Goal: Information Seeking & Learning: Learn about a topic

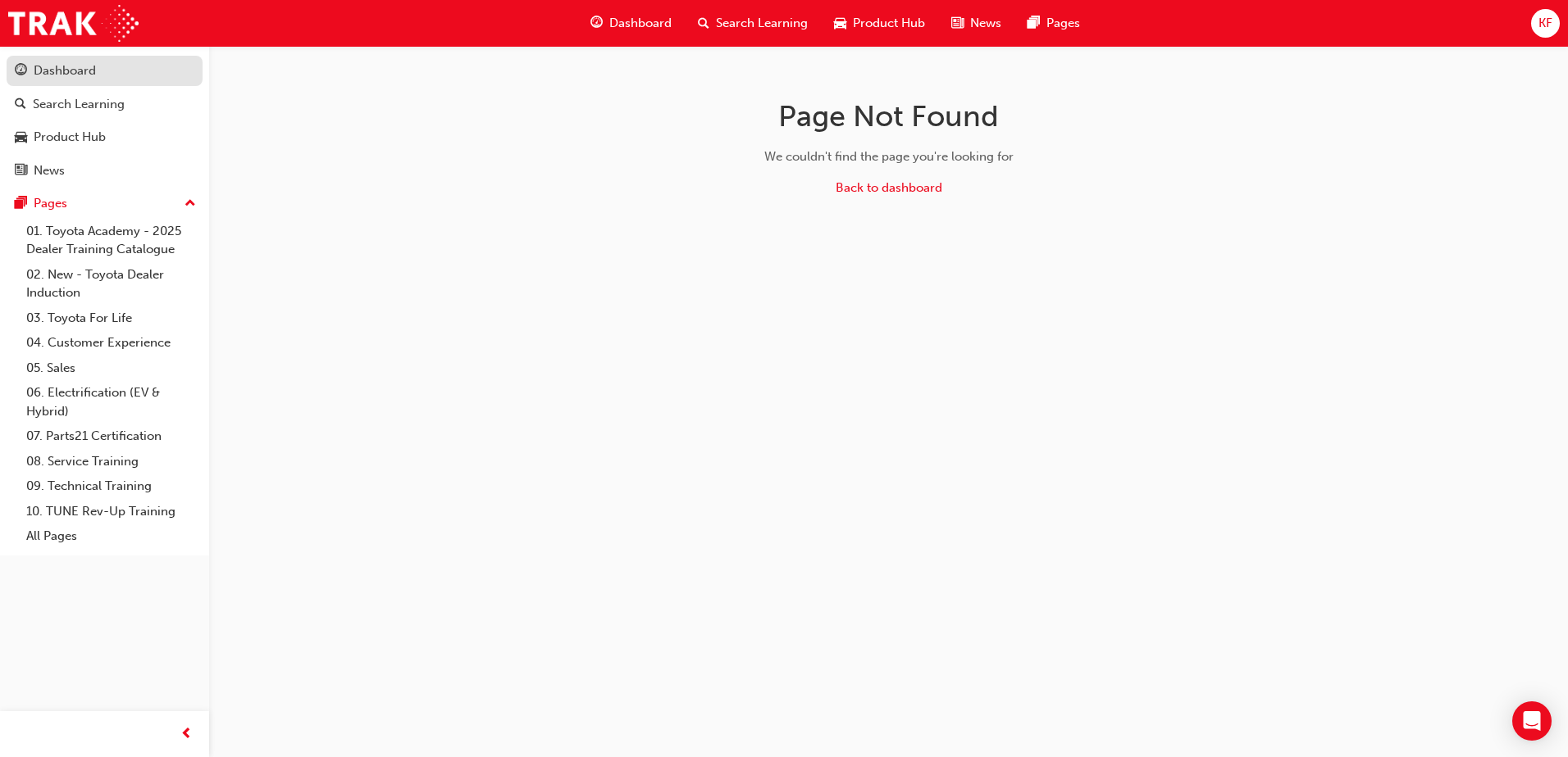
click at [51, 59] on link "Dashboard" at bounding box center [104, 71] width 196 height 30
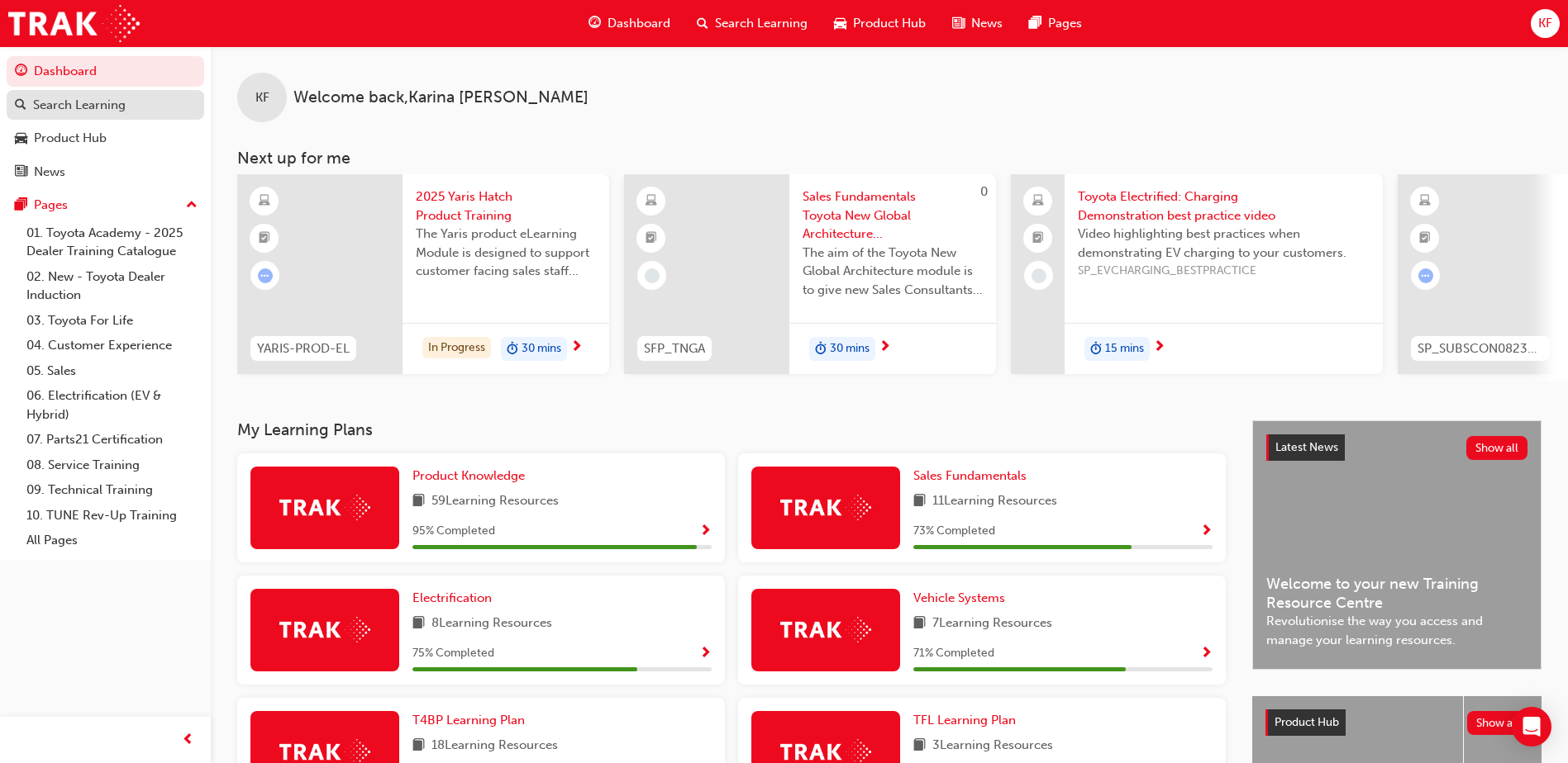
click at [64, 103] on div "Search Learning" at bounding box center [79, 105] width 92 height 19
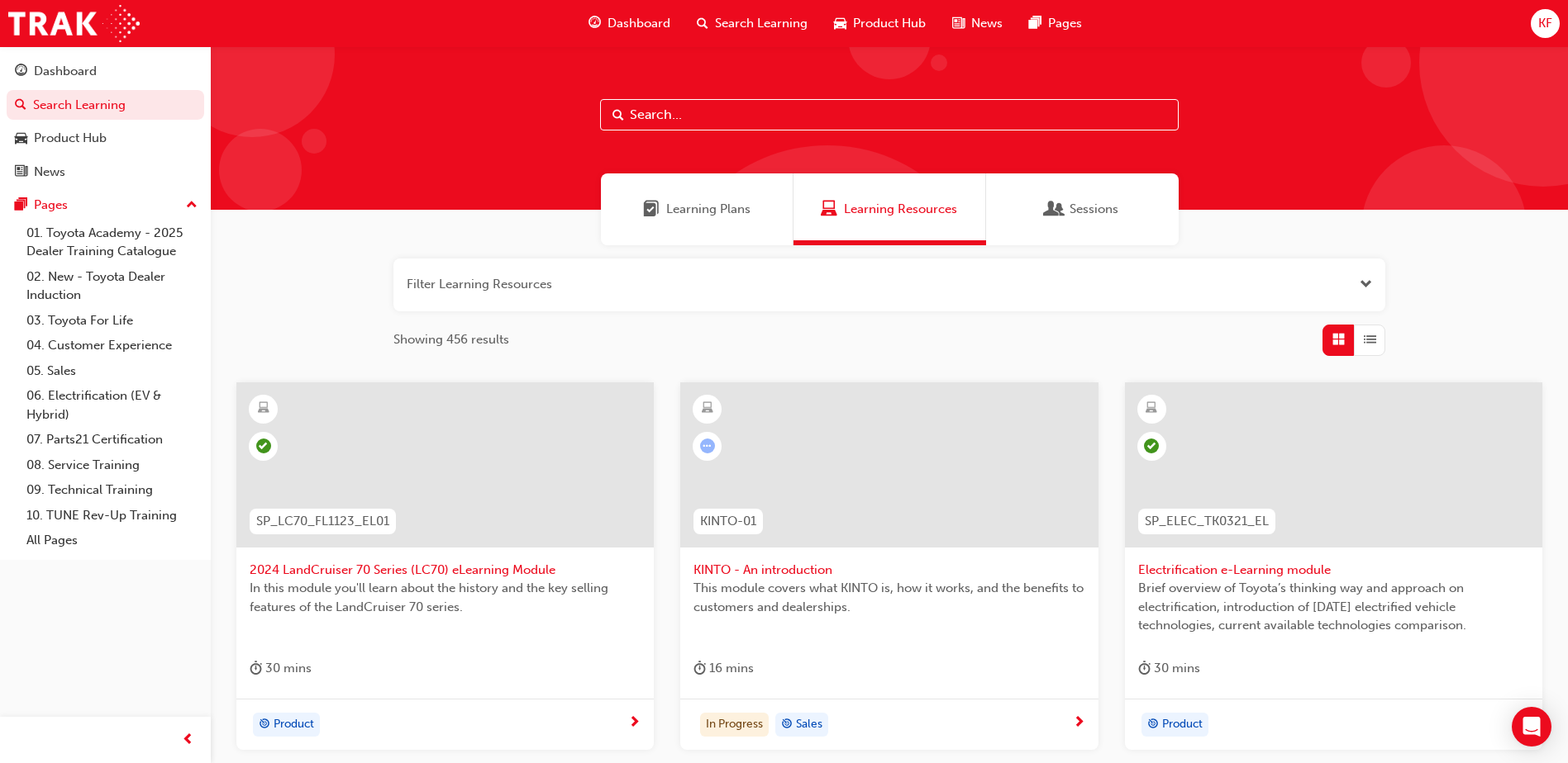
click at [1106, 209] on span "Sessions" at bounding box center [1094, 209] width 48 height 19
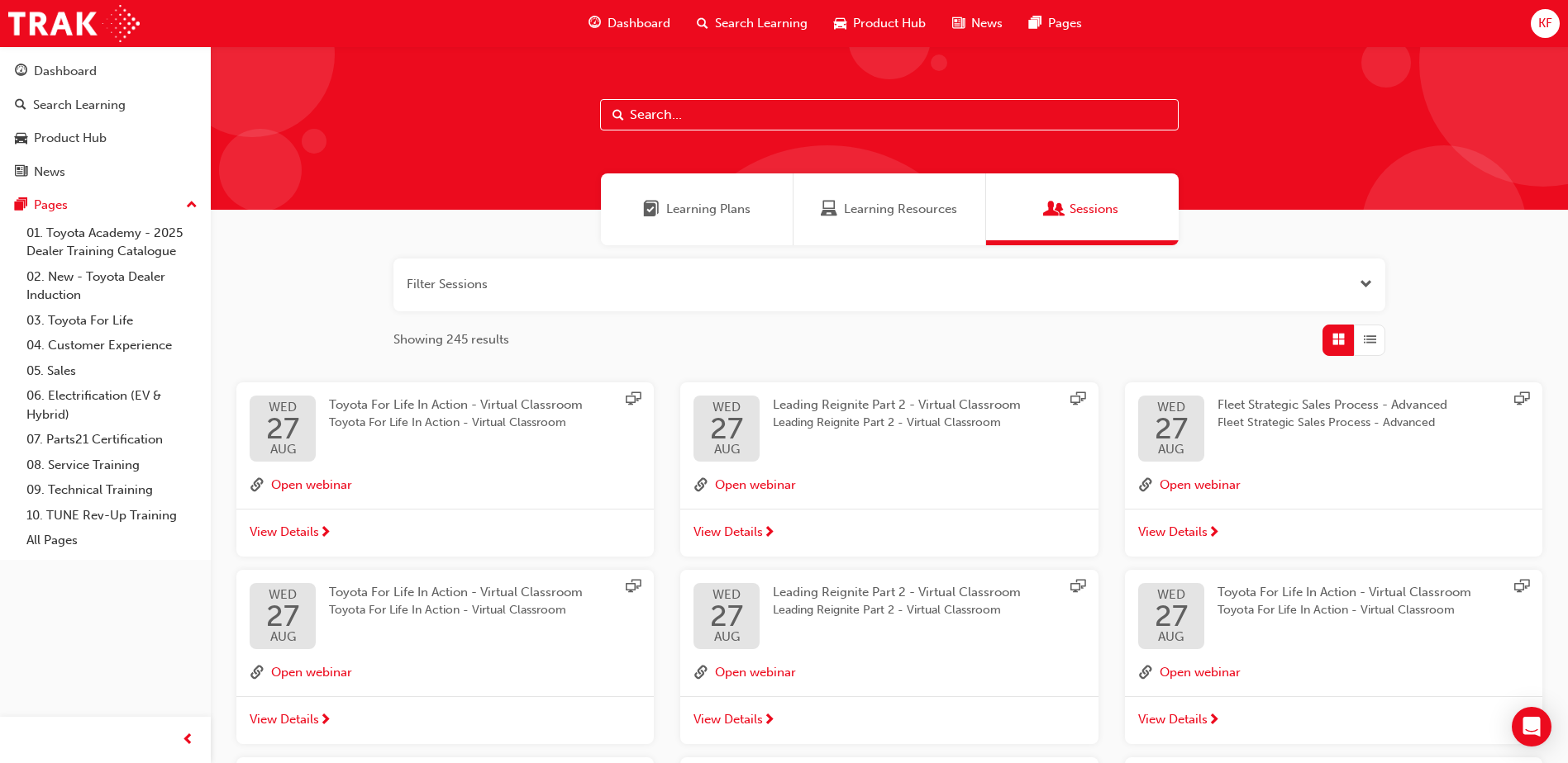
click at [697, 204] on span "Learning Plans" at bounding box center [708, 209] width 84 height 19
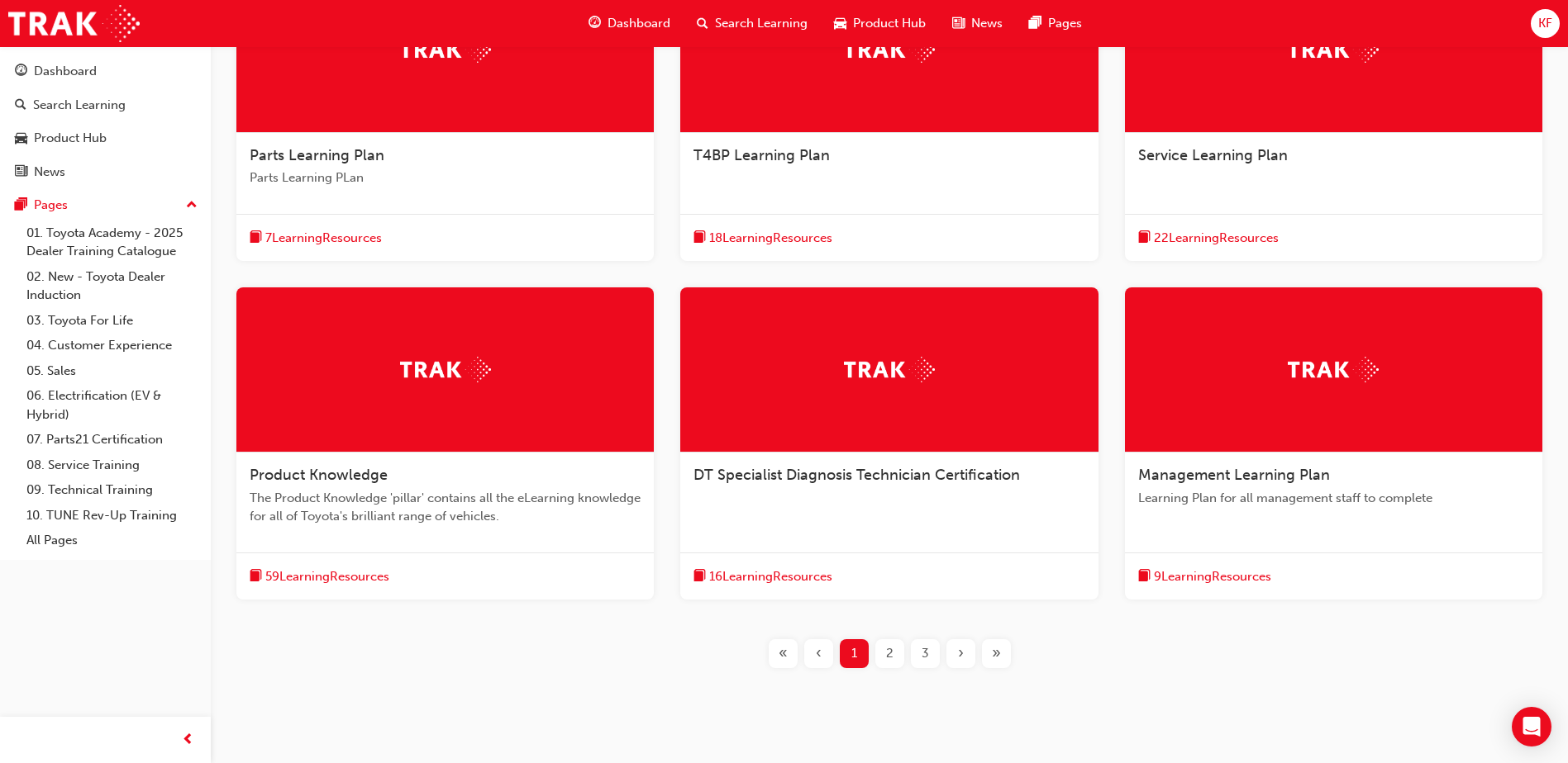
scroll to position [454, 0]
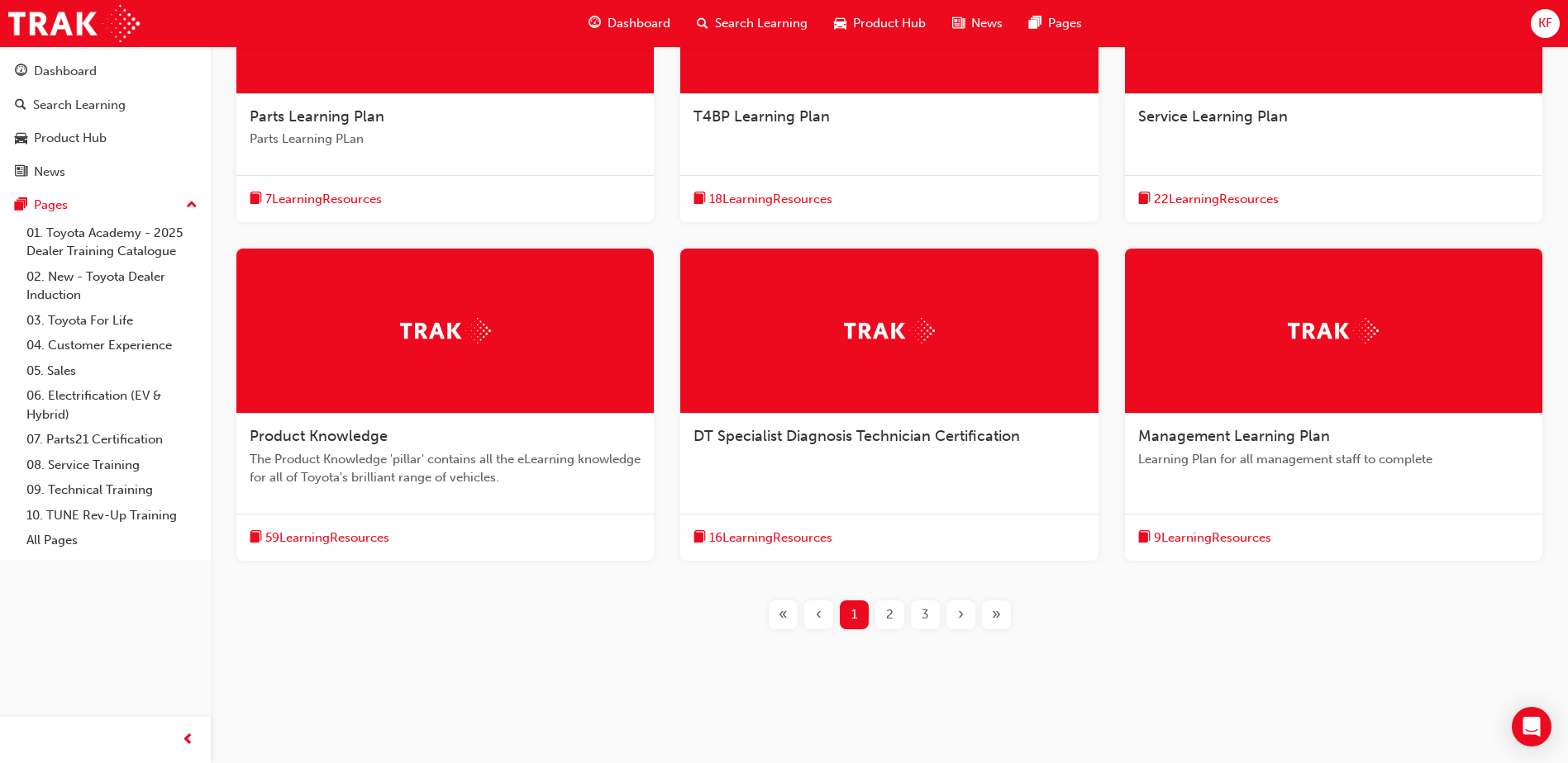
click at [314, 440] on span "Product Knowledge" at bounding box center [319, 436] width 138 height 18
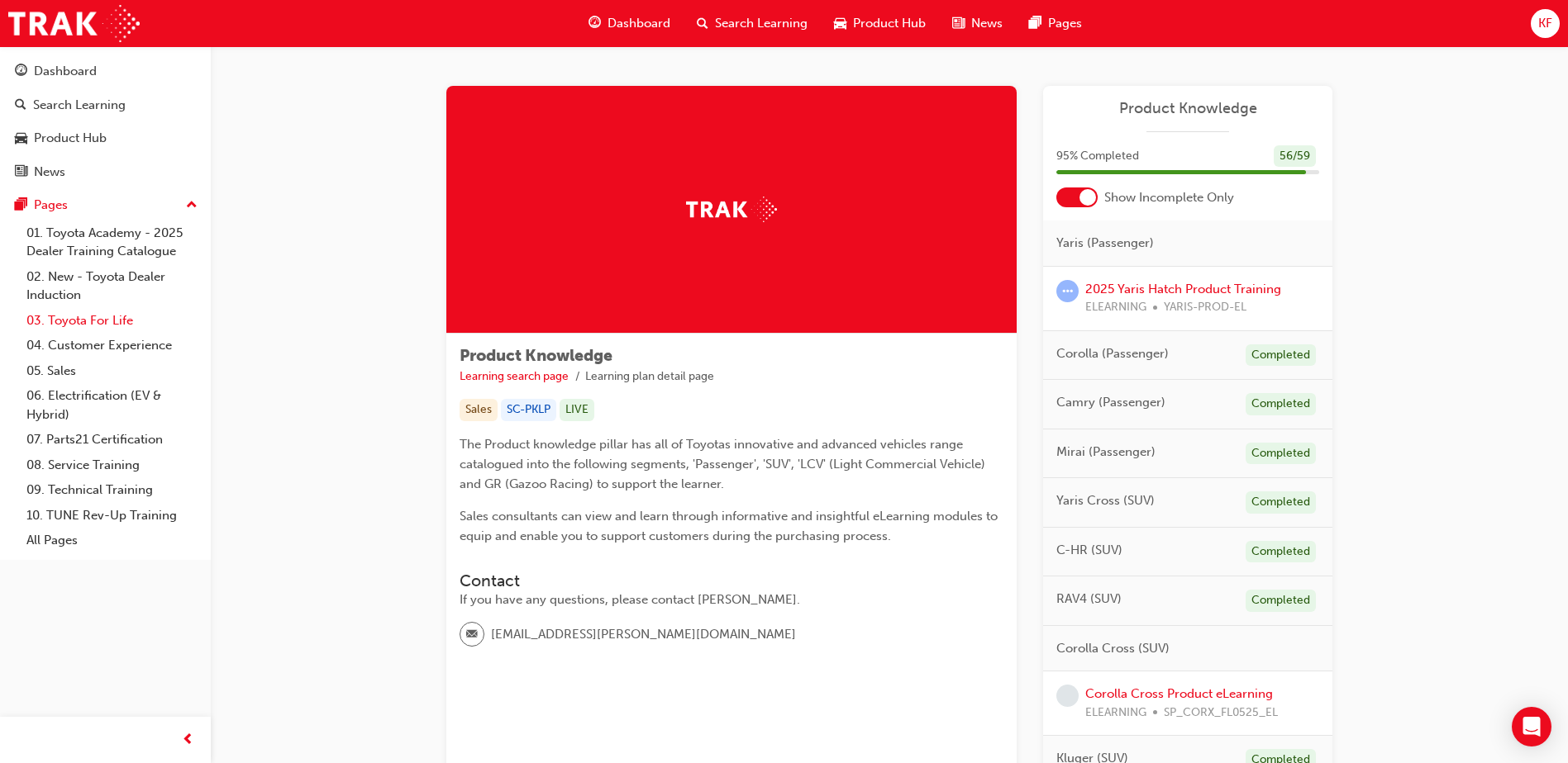
click at [116, 319] on link "03. Toyota For Life" at bounding box center [112, 321] width 184 height 26
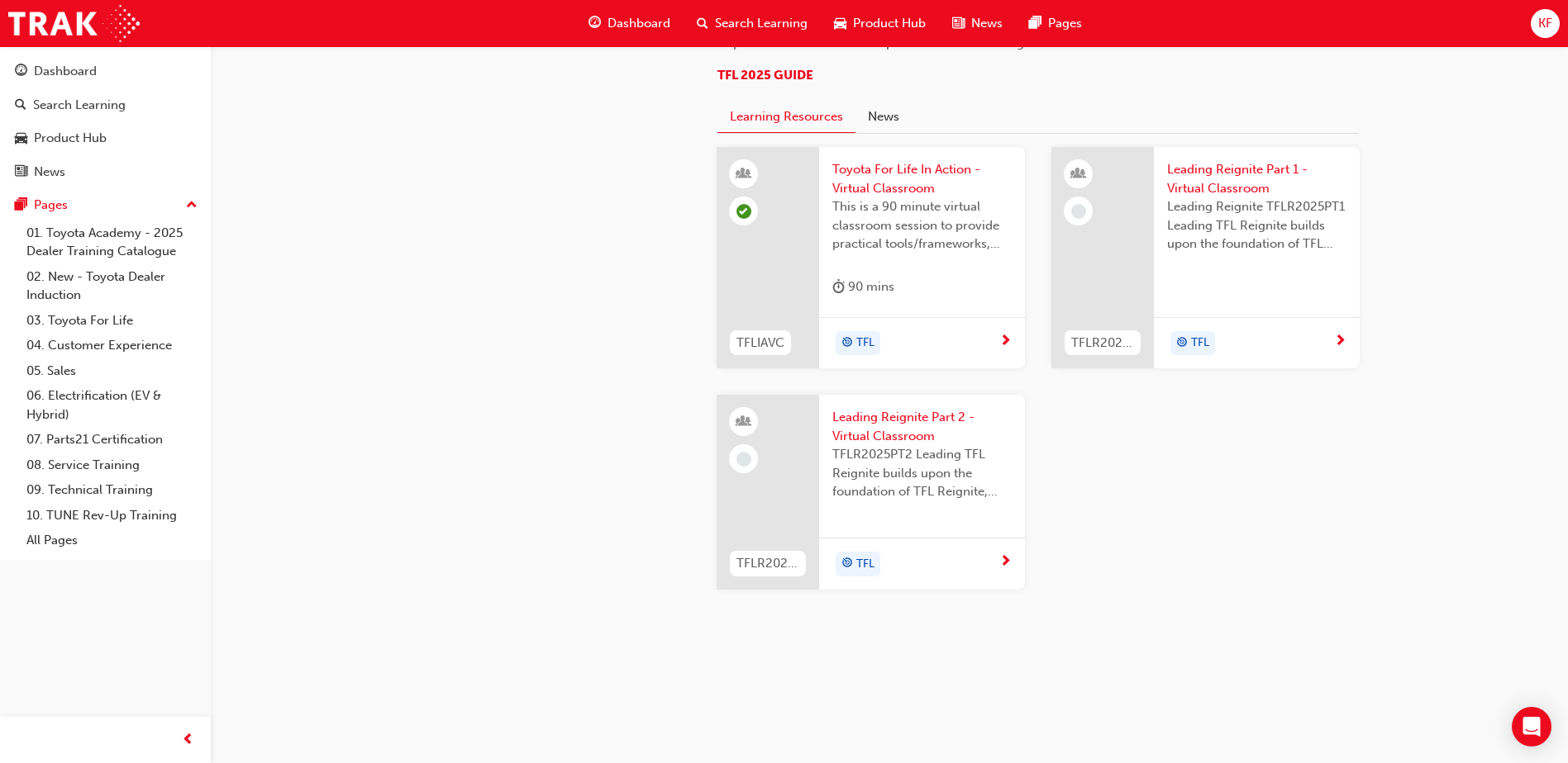
scroll to position [1570, 0]
click at [38, 538] on link "All Pages" at bounding box center [112, 540] width 184 height 26
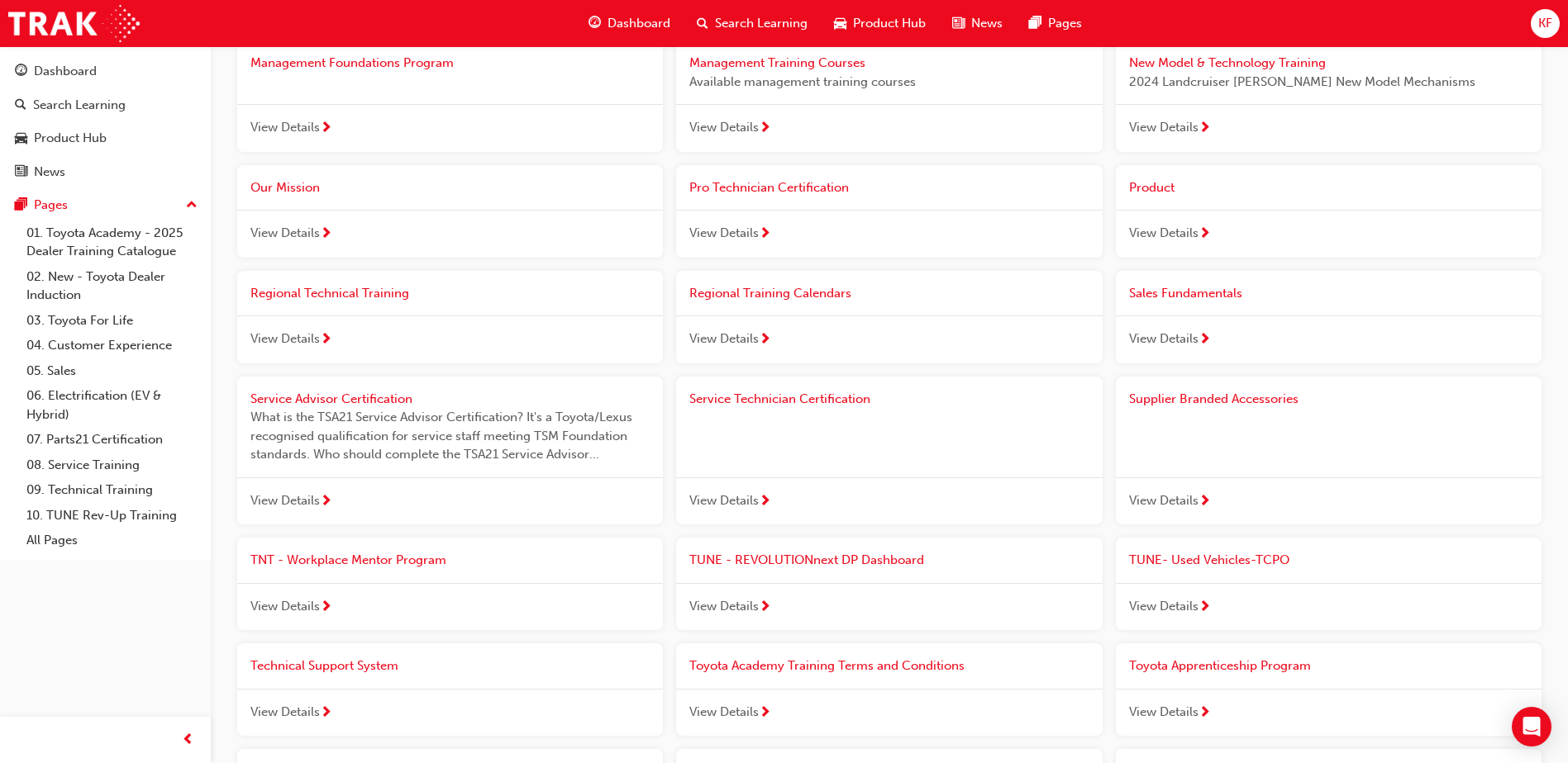
scroll to position [1622, 0]
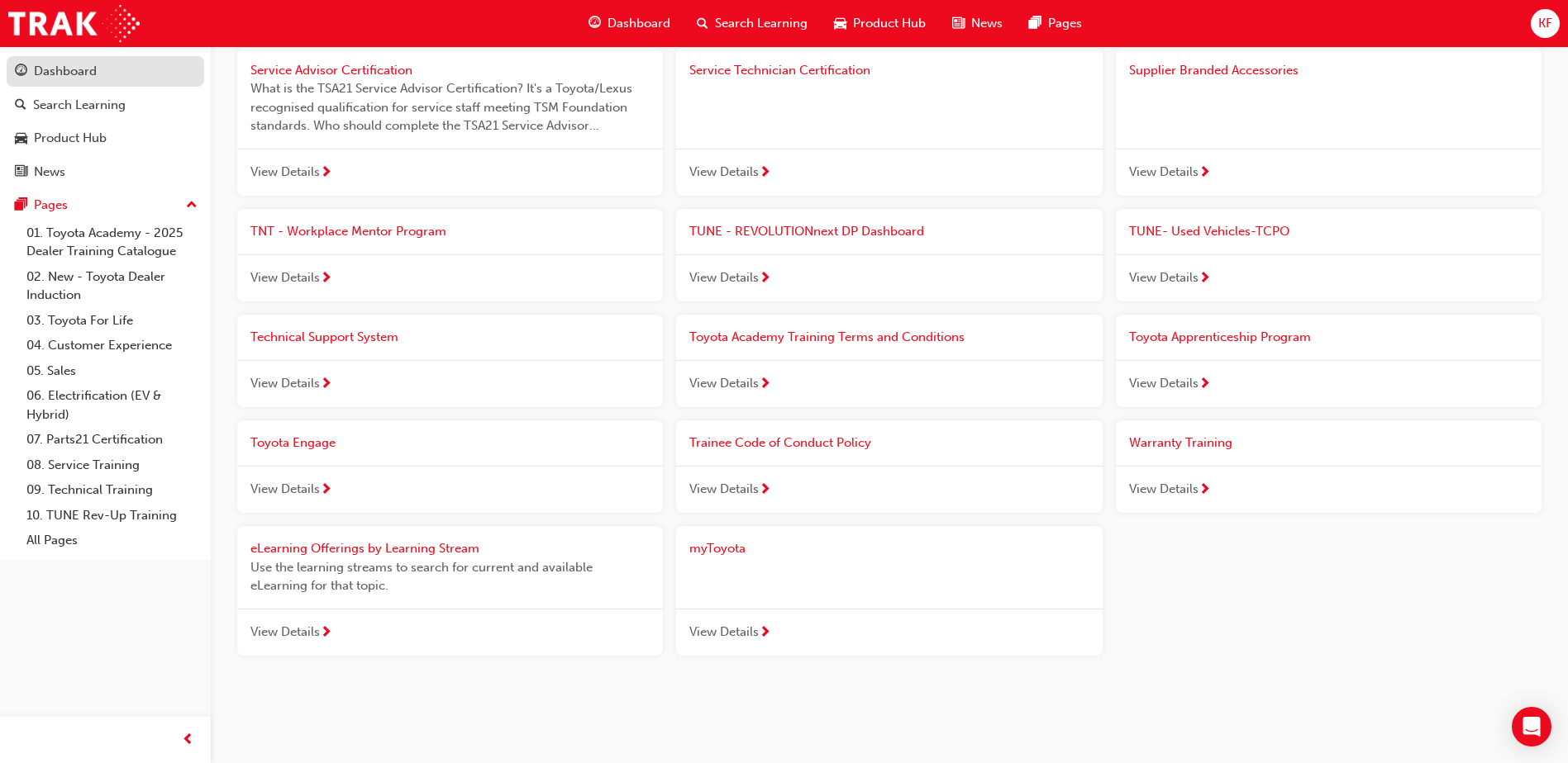
click at [95, 70] on div "Dashboard" at bounding box center [65, 71] width 63 height 19
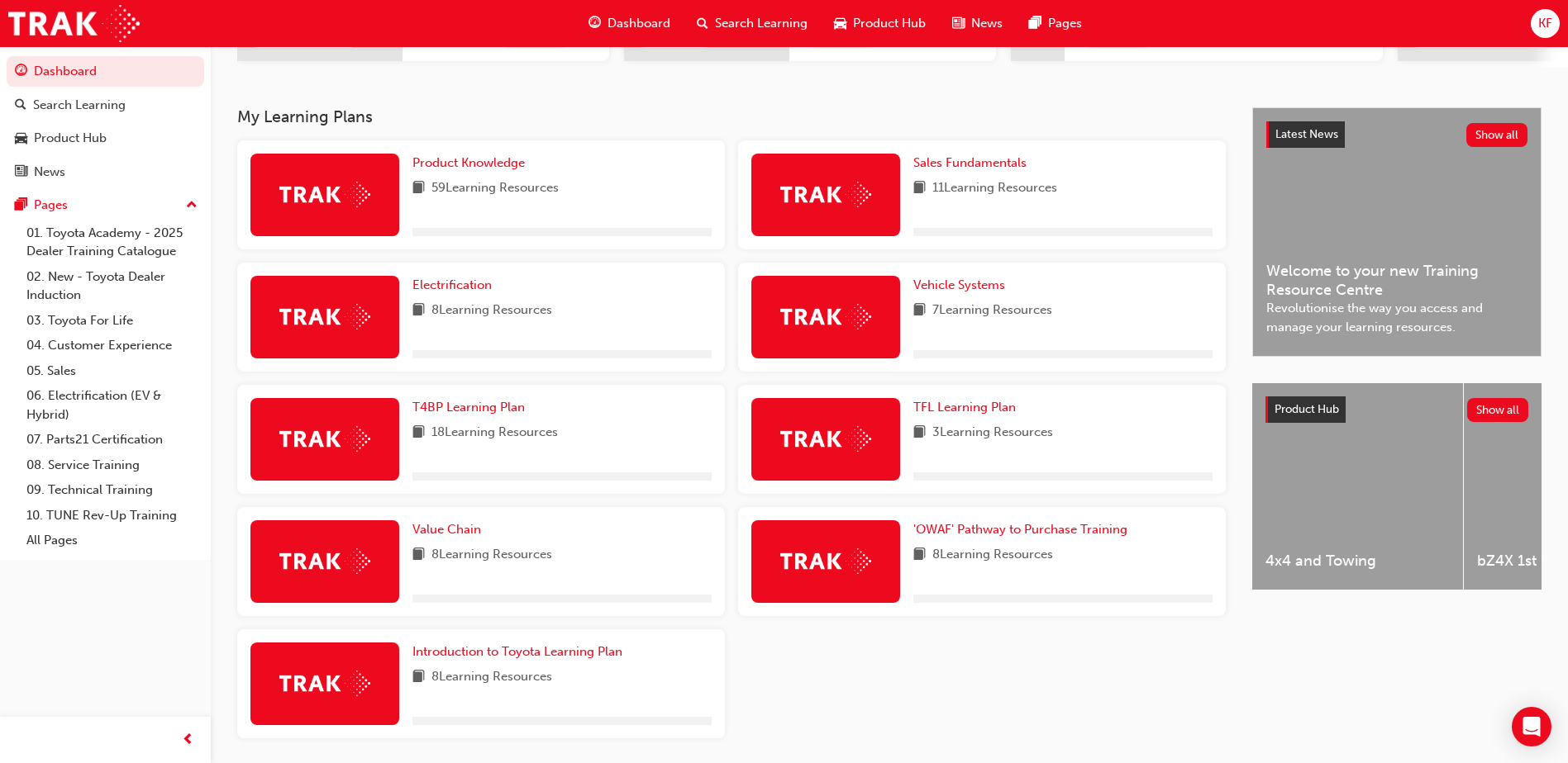
scroll to position [376, 0]
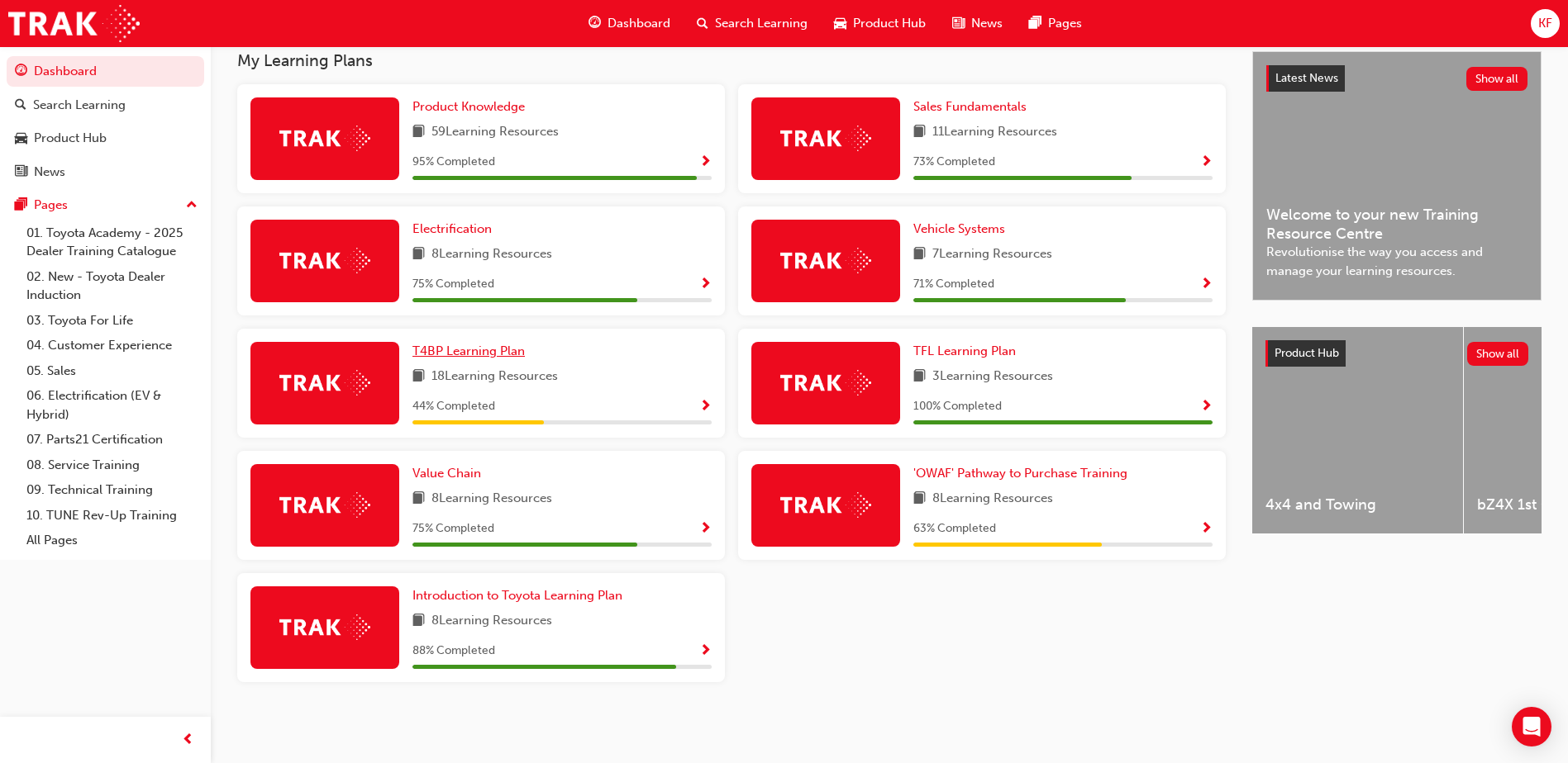
click at [499, 343] on link "T4BP Learning Plan" at bounding box center [472, 351] width 119 height 19
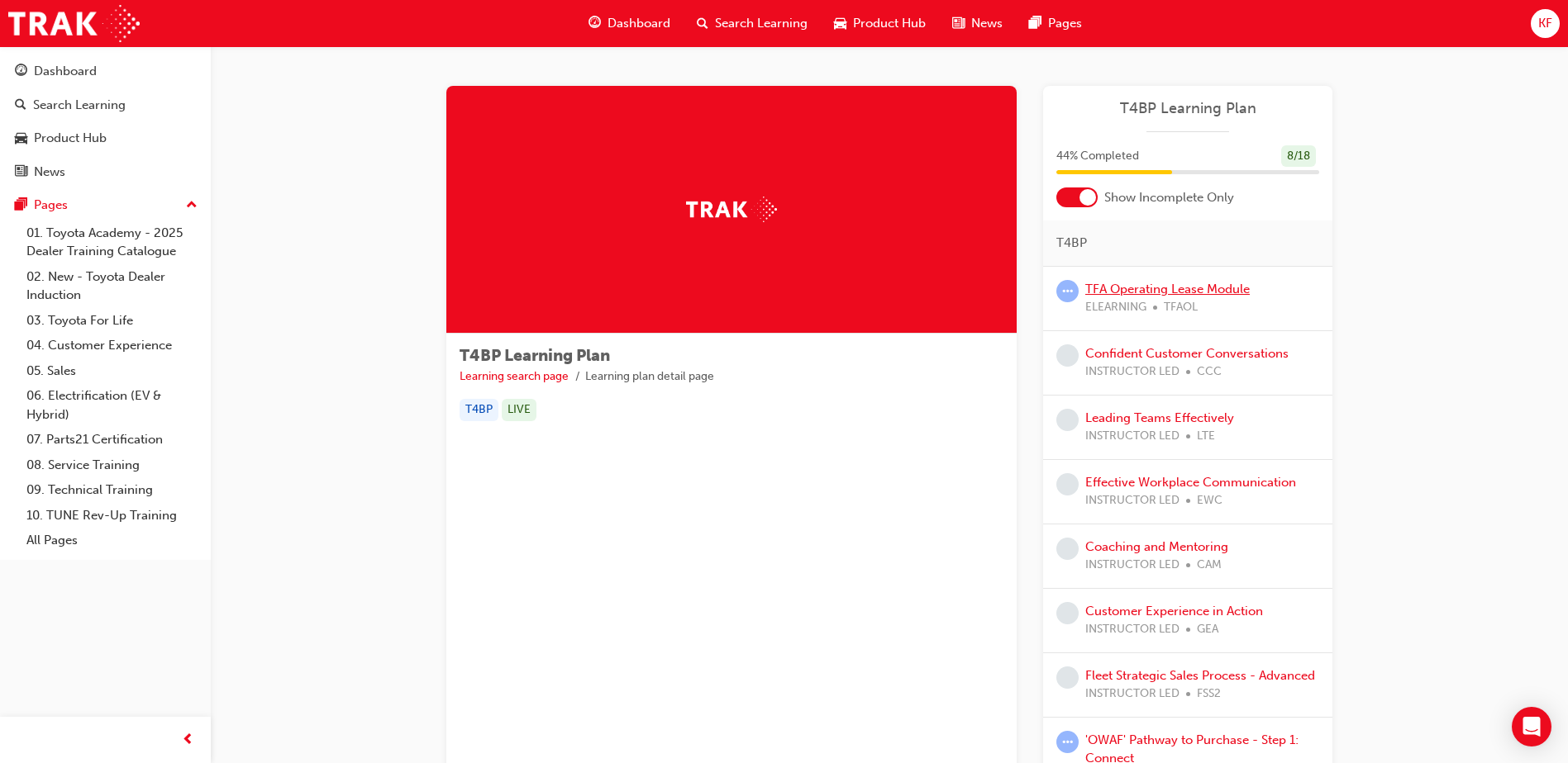
click at [1144, 290] on link "TFA Operating Lease Module" at bounding box center [1168, 289] width 165 height 15
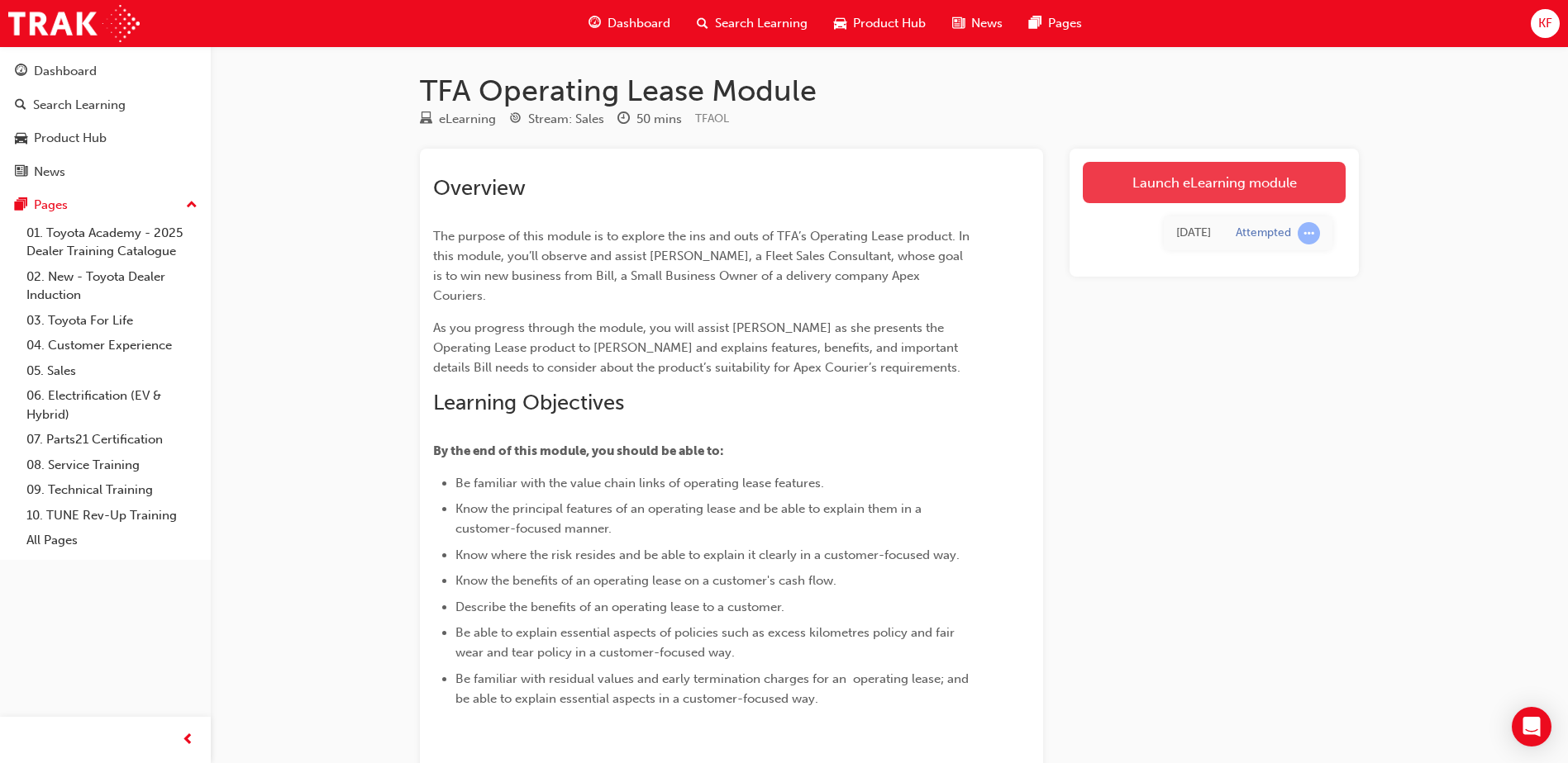
click at [1163, 169] on link "Launch eLearning module" at bounding box center [1214, 182] width 263 height 41
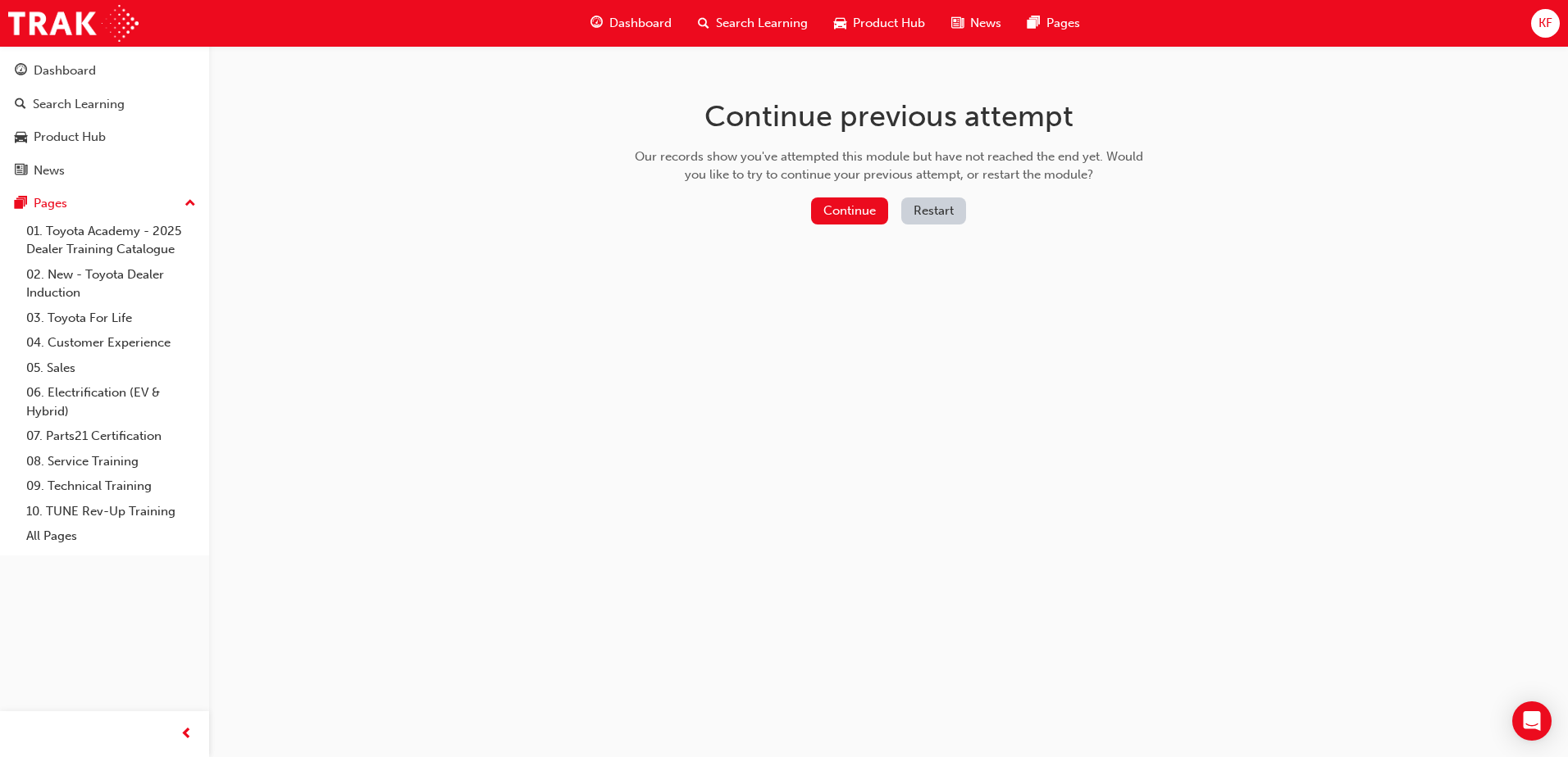
click at [918, 207] on button "Restart" at bounding box center [933, 211] width 65 height 27
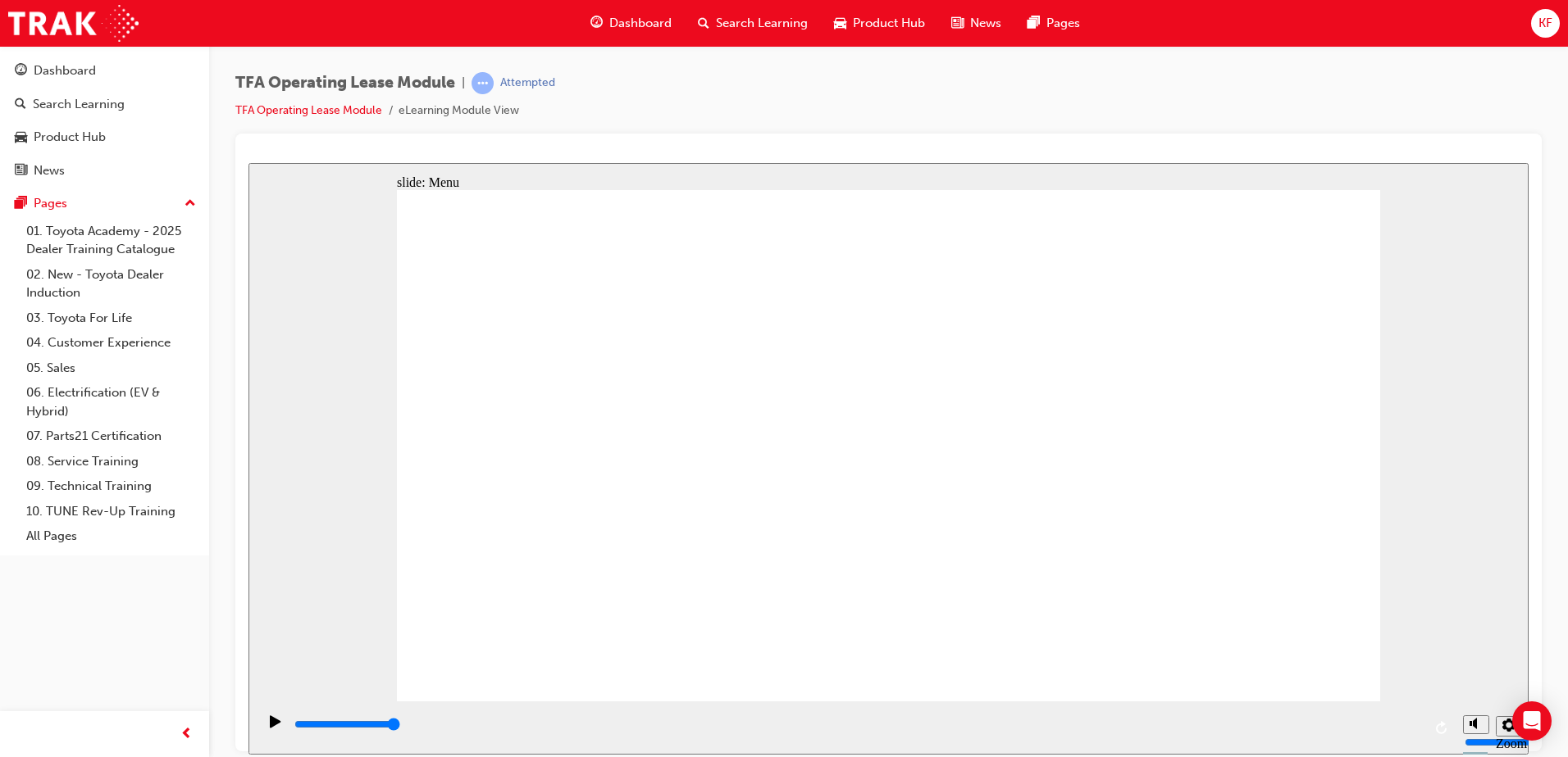
click at [262, 733] on div "Play (Ctrl+Alt+P)" at bounding box center [275, 728] width 28 height 28
click at [270, 727] on icon "Play (Ctrl+Alt+P)" at bounding box center [275, 721] width 11 height 12
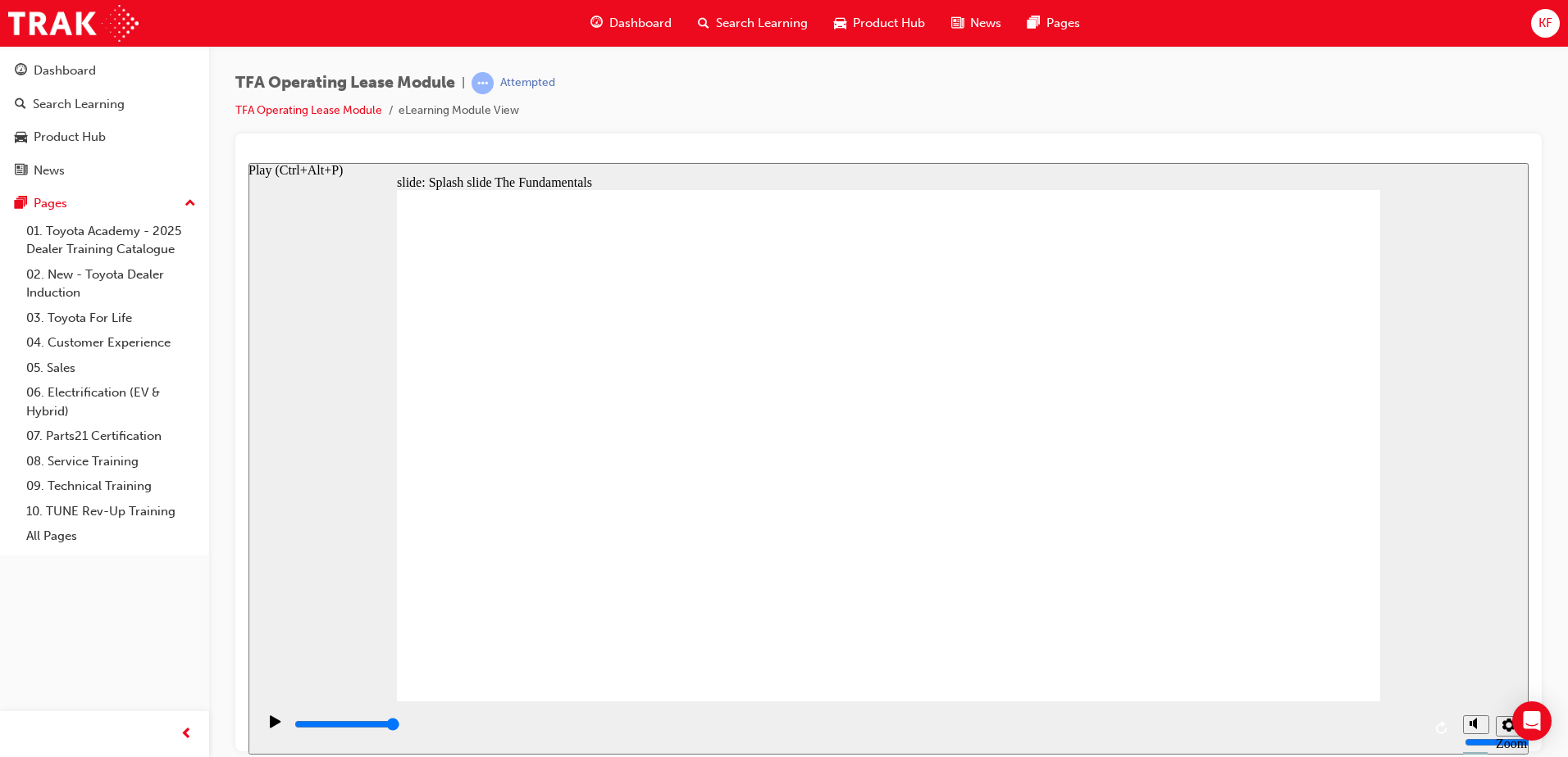
click at [271, 728] on icon "Play (Ctrl+Alt+P)" at bounding box center [275, 721] width 12 height 13
click at [272, 722] on icon "Play (Ctrl+Alt+P)" at bounding box center [275, 721] width 12 height 13
click at [273, 726] on icon "Pause (Ctrl+Alt+P)" at bounding box center [276, 720] width 7 height 12
click at [270, 727] on icon "Play (Ctrl+Alt+P)" at bounding box center [275, 721] width 11 height 12
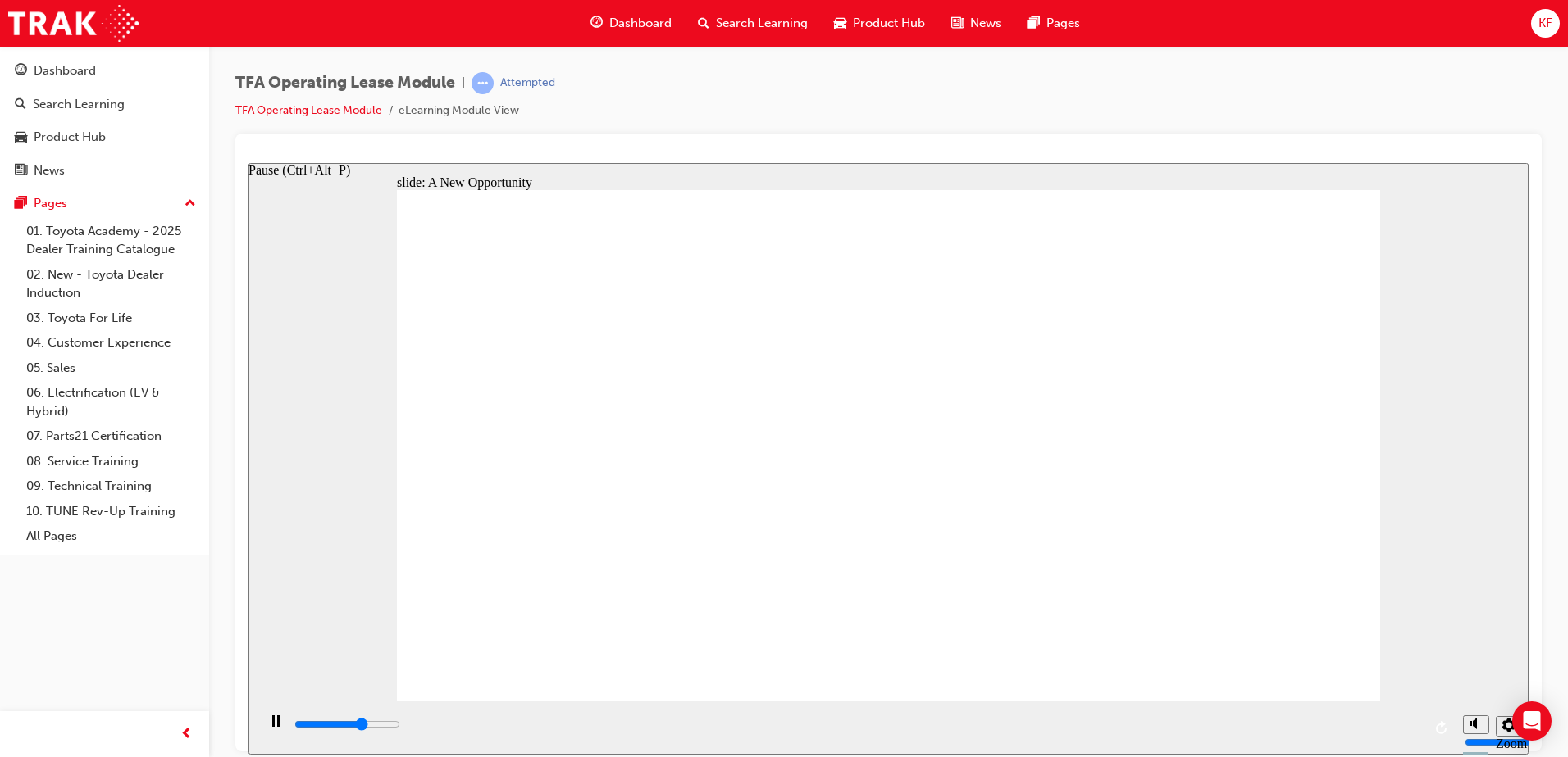
click at [273, 722] on icon "Pause (Ctrl+Alt+P)" at bounding box center [276, 720] width 7 height 12
click at [1440, 726] on icon "Replay (Ctrl+Alt+R)" at bounding box center [1442, 727] width 13 height 13
click at [270, 727] on icon "Play (Ctrl+Alt+P)" at bounding box center [275, 721] width 11 height 12
type input "9000"
